Goal: Use online tool/utility: Utilize a website feature to perform a specific function

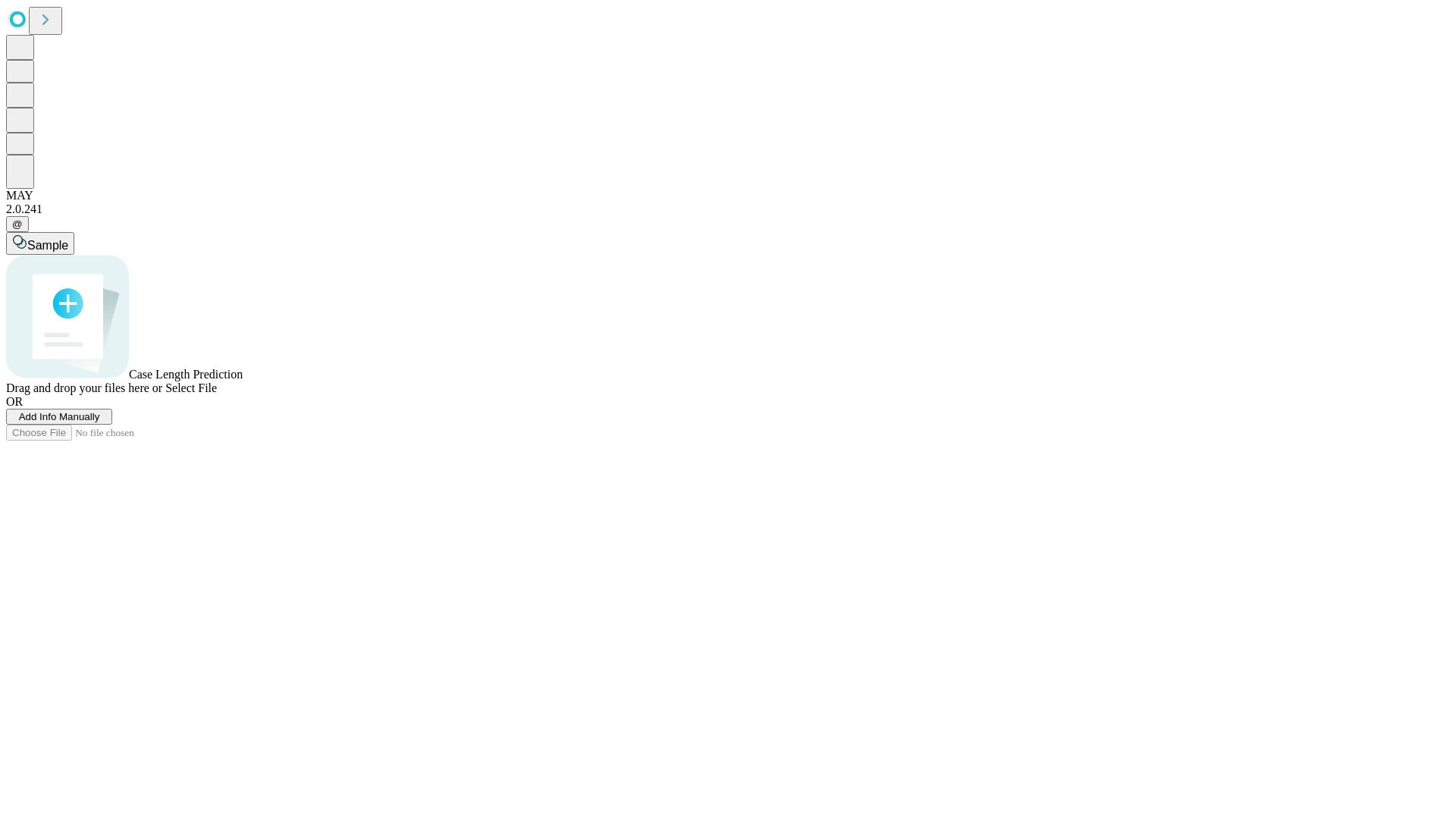
click at [217, 394] on span "Select File" at bounding box center [190, 388] width 51 height 13
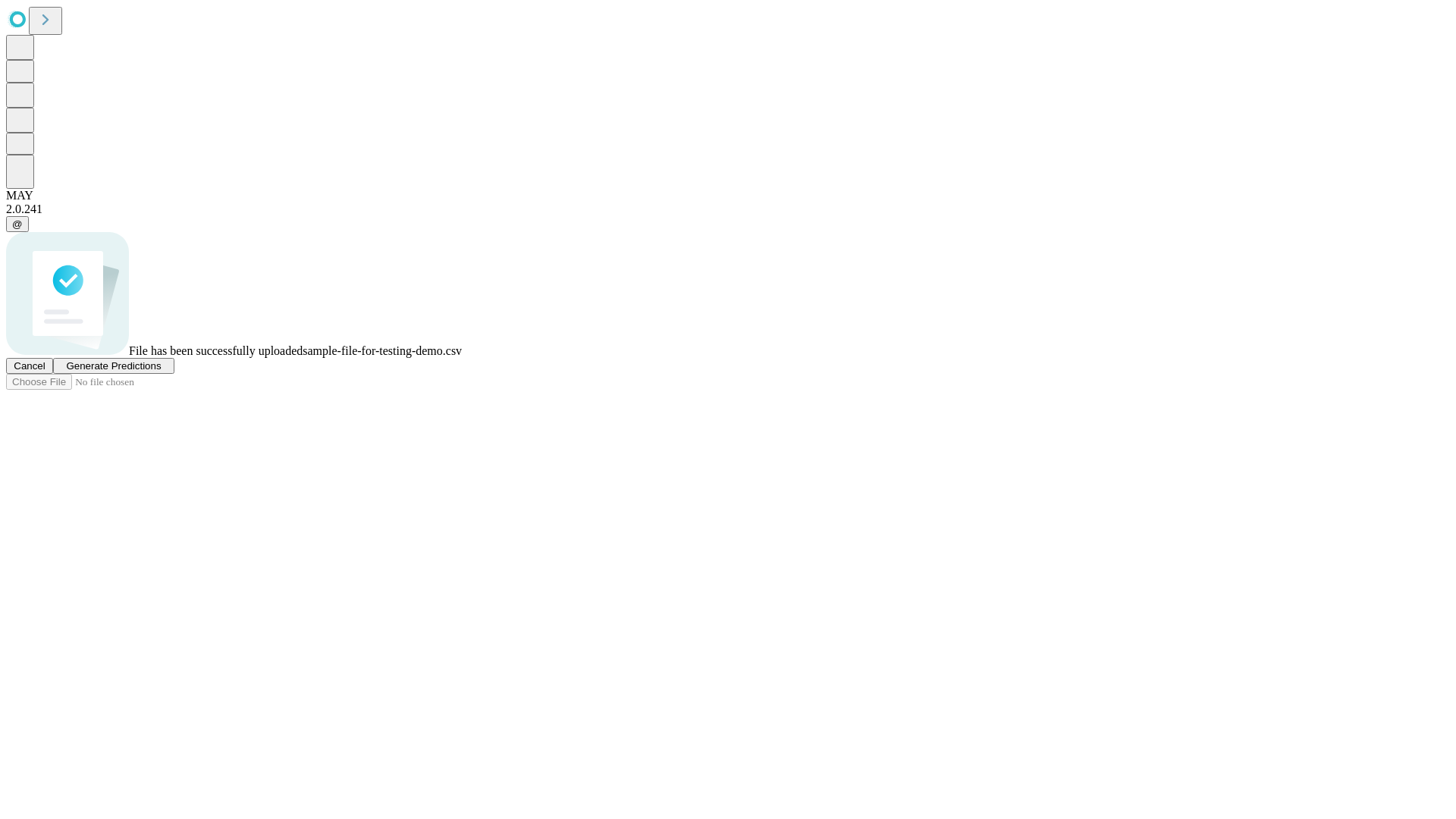
click at [161, 372] on span "Generate Predictions" at bounding box center [113, 366] width 95 height 12
